Goal: Find specific page/section: Find specific page/section

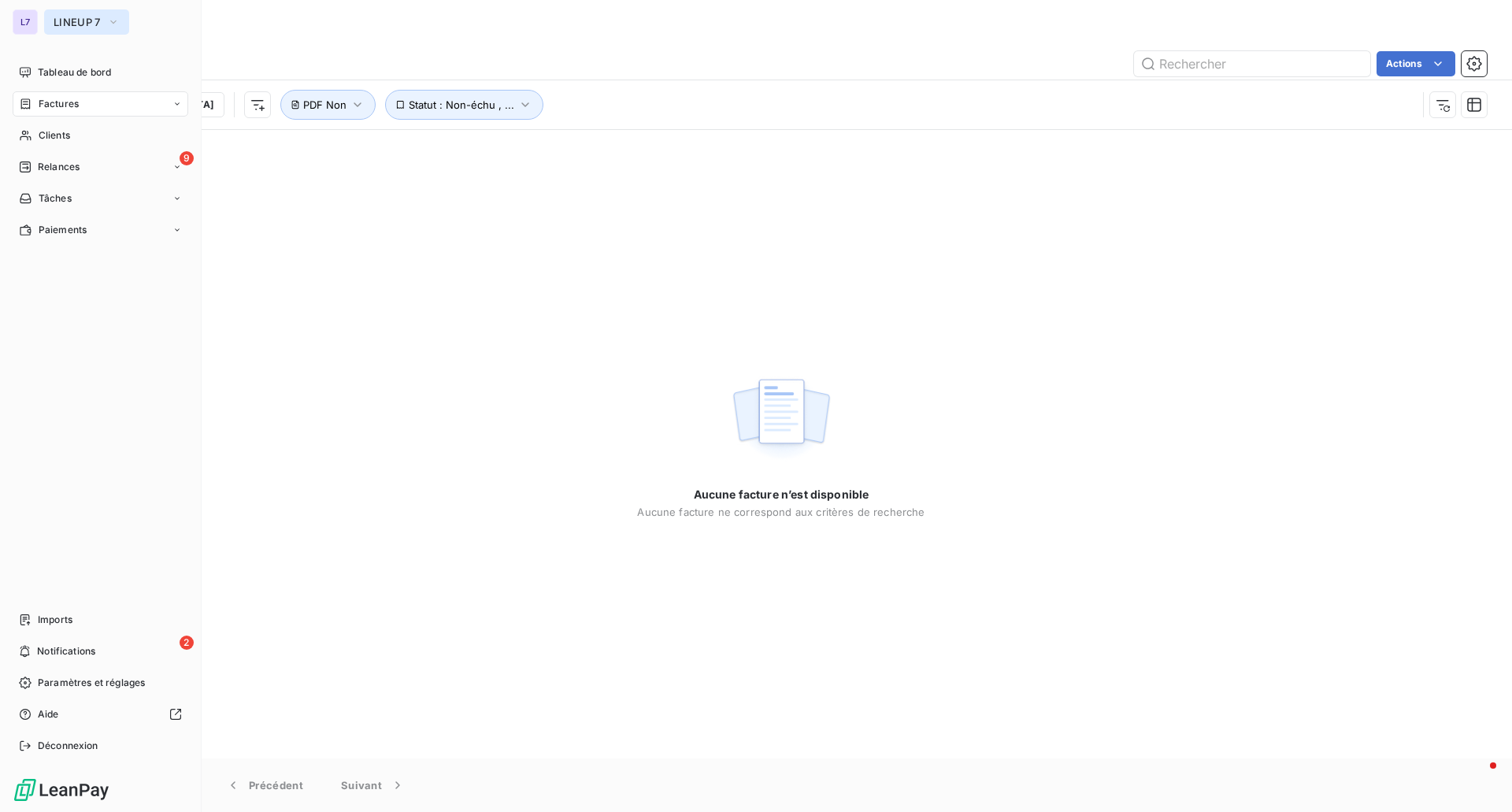
click at [50, 25] on button "LINEUP 7" at bounding box center [86, 21] width 85 height 25
click at [34, 13] on div "L7" at bounding box center [25, 21] width 25 height 25
click at [49, 21] on button "LINEUP 7" at bounding box center [86, 21] width 85 height 25
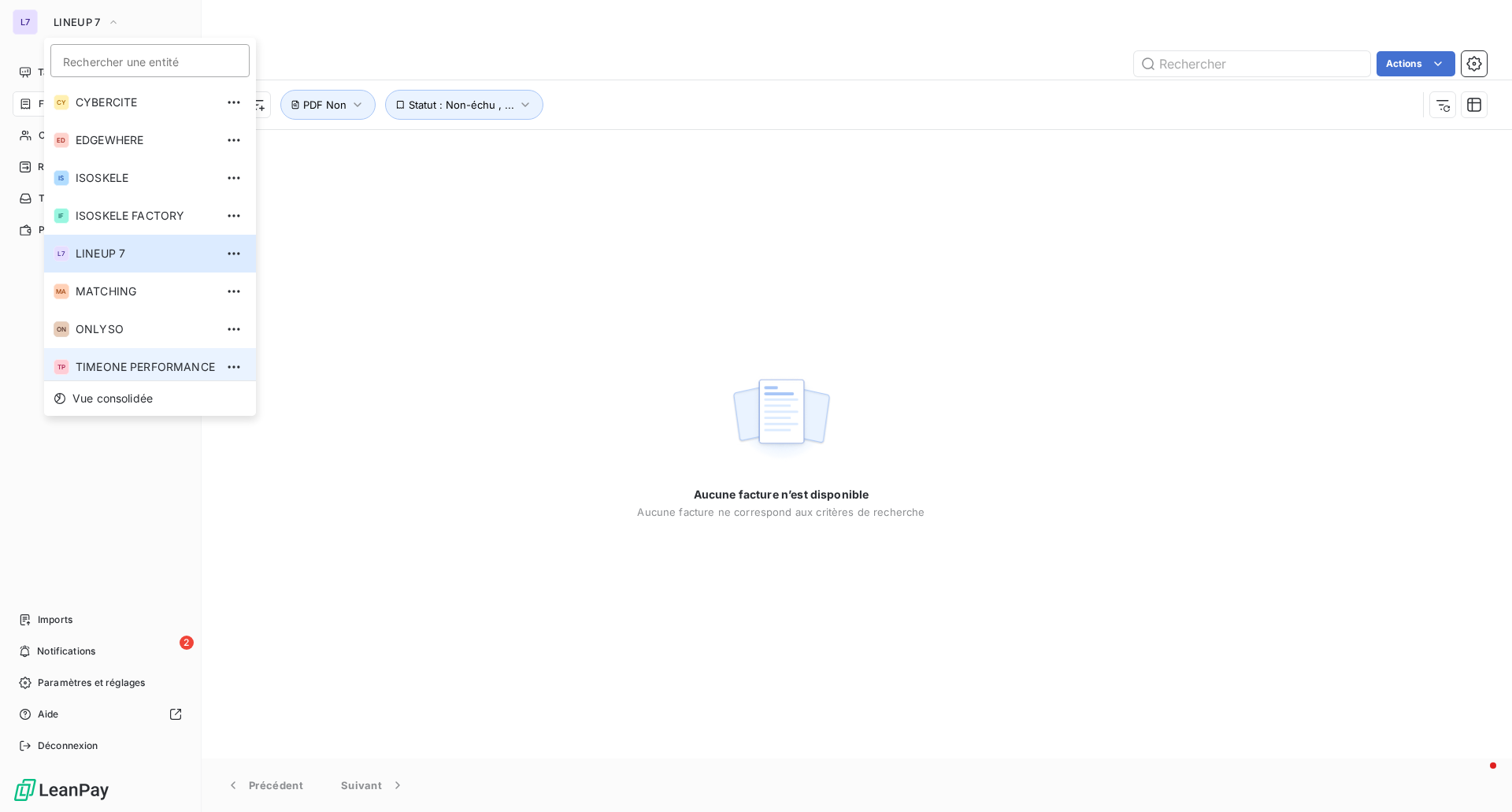
click at [151, 355] on li "TP TIMEONE PERFORMANCE" at bounding box center [150, 367] width 212 height 38
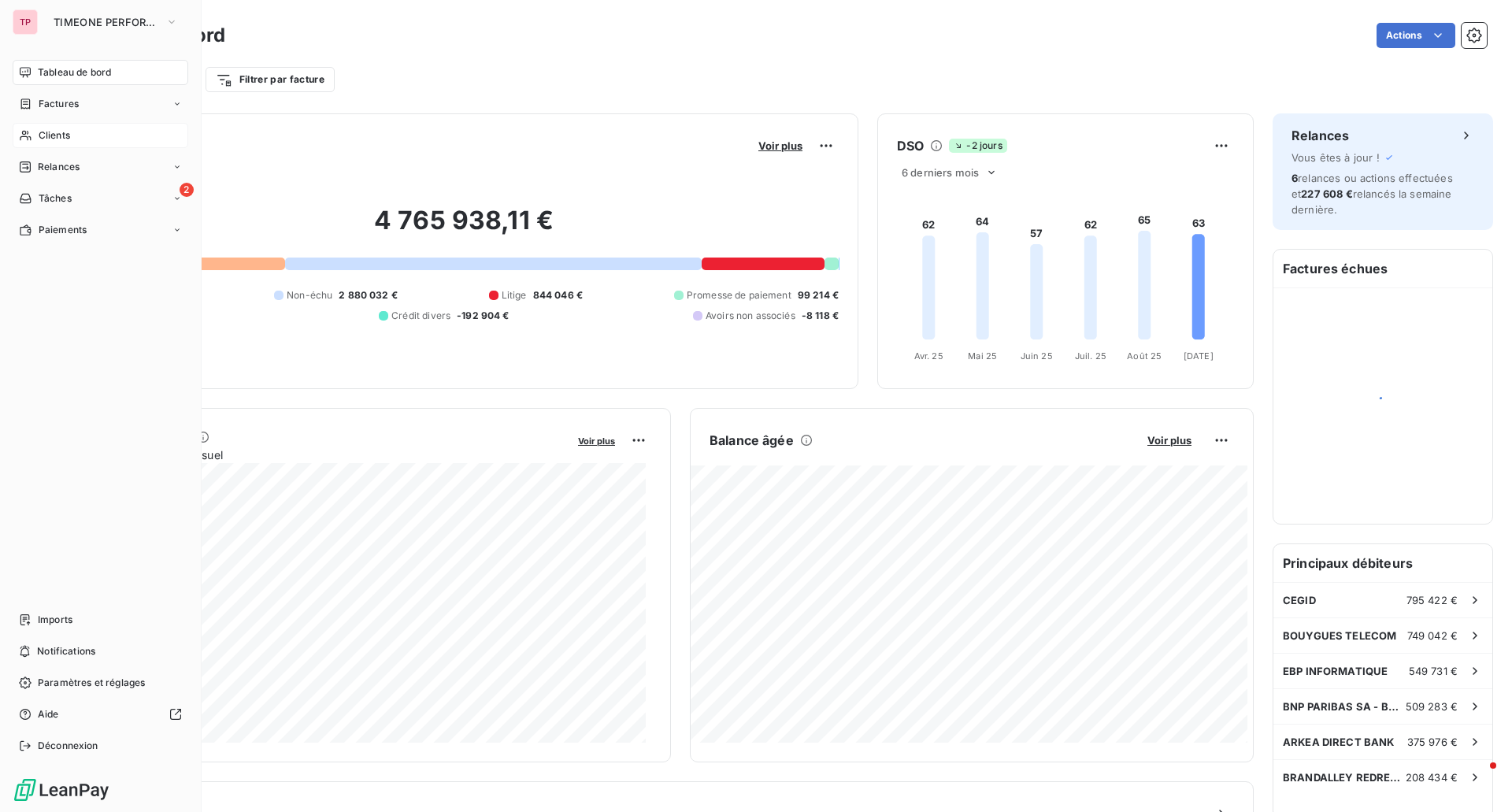
click at [132, 138] on div "Clients" at bounding box center [100, 135] width 176 height 25
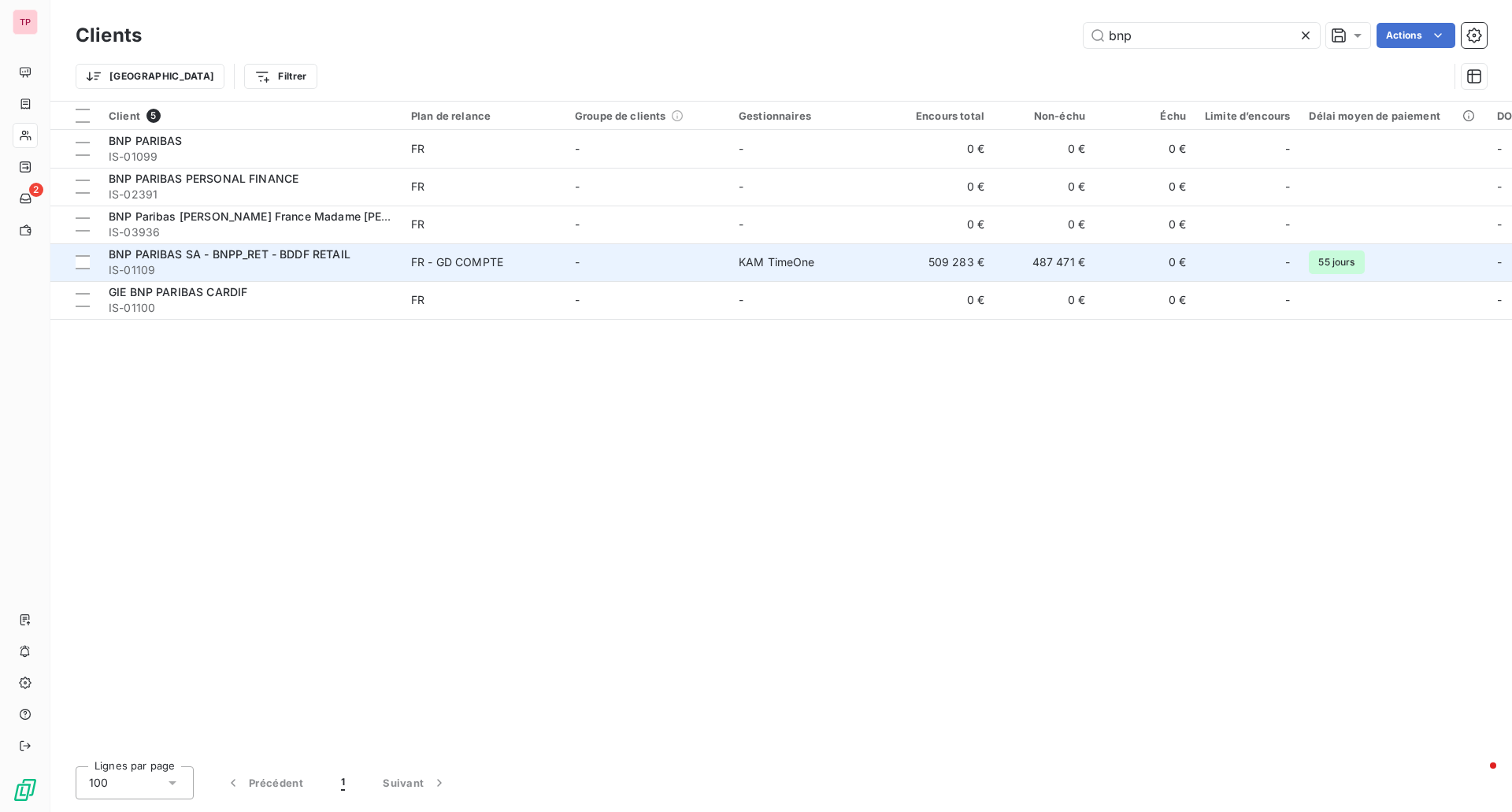
type input "bnp"
click at [241, 269] on span "IS-01109" at bounding box center [250, 269] width 283 height 16
